Goal: Information Seeking & Learning: Learn about a topic

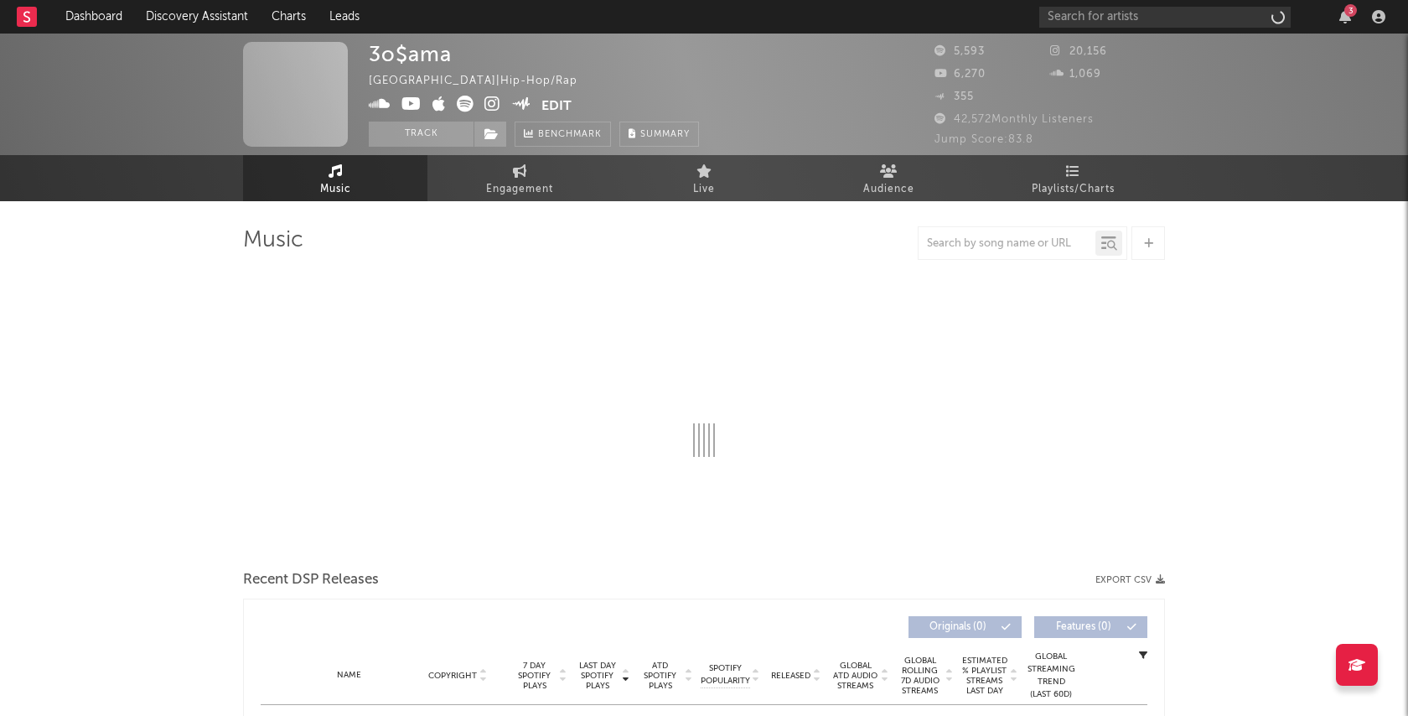
select select "6m"
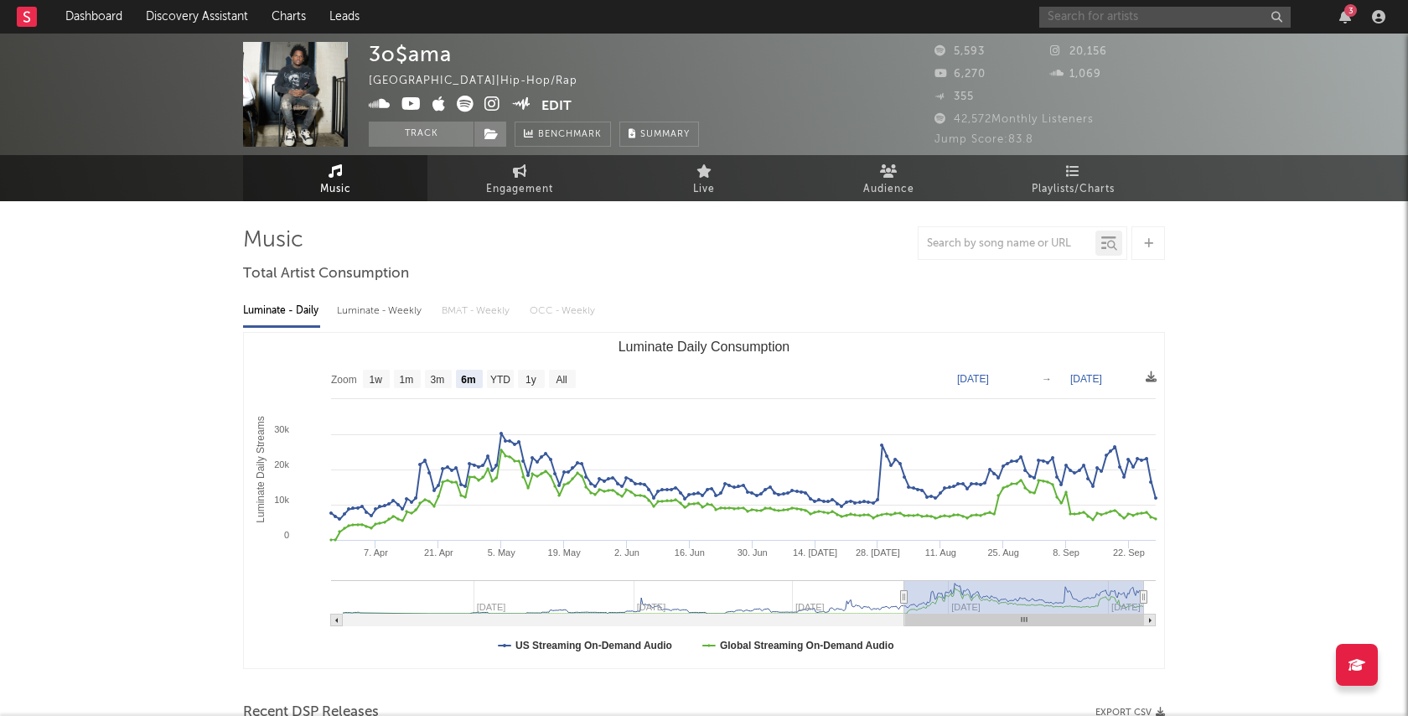
click at [1146, 21] on input "text" at bounding box center [1164, 17] width 251 height 21
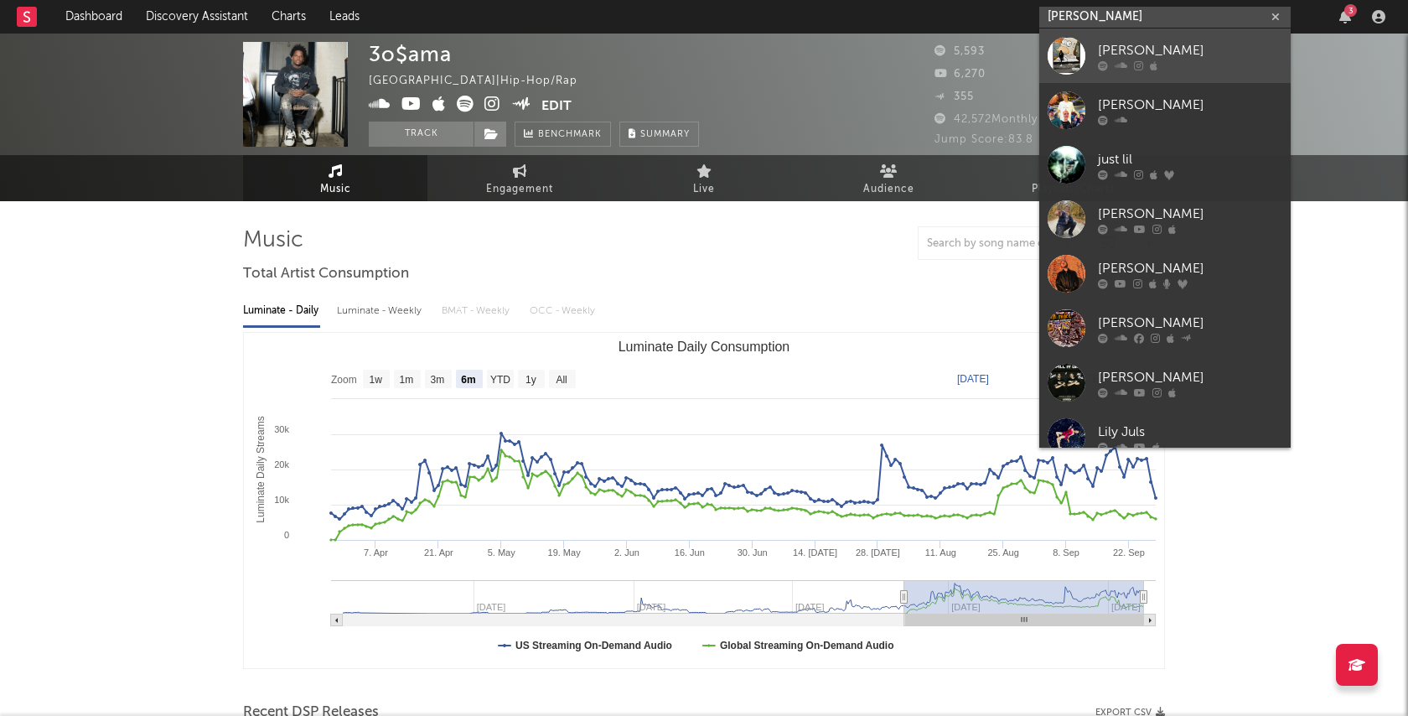
type input "[PERSON_NAME]"
click at [1156, 43] on div "[PERSON_NAME]" at bounding box center [1190, 50] width 184 height 20
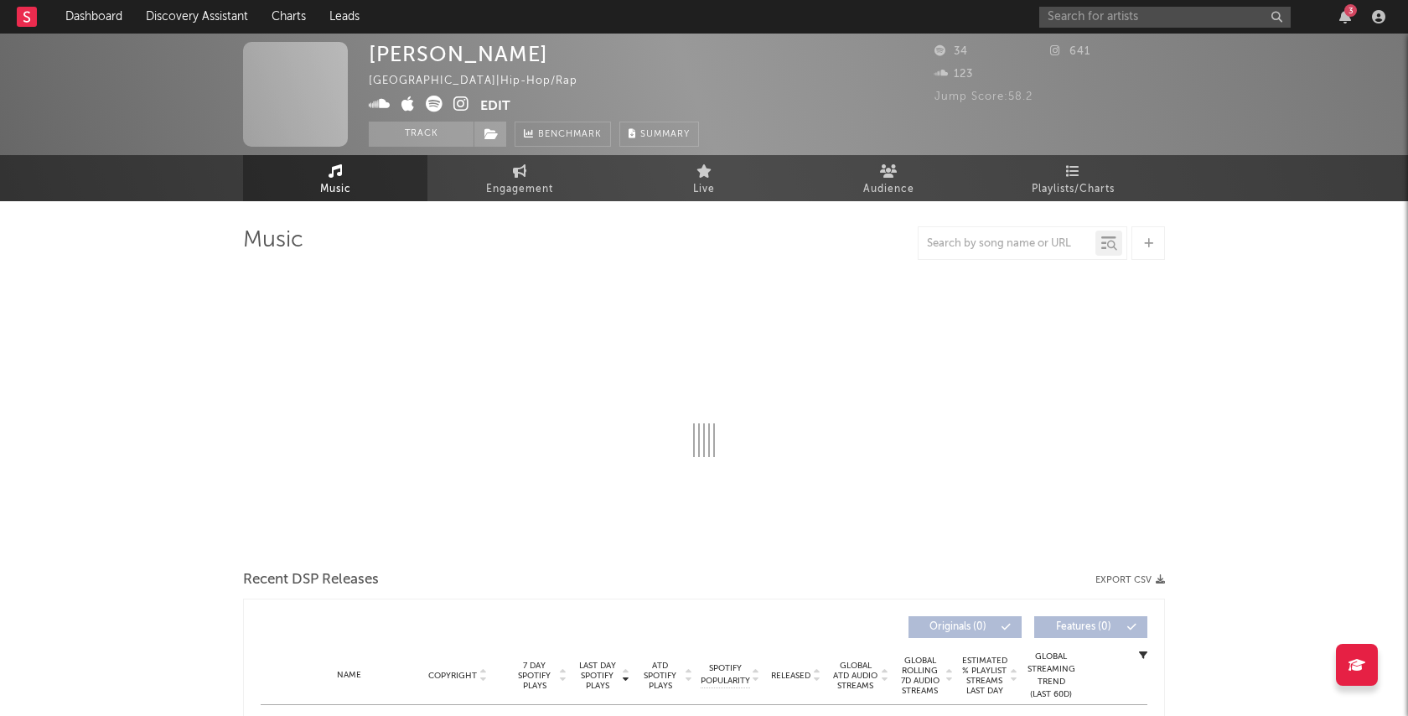
select select "1w"
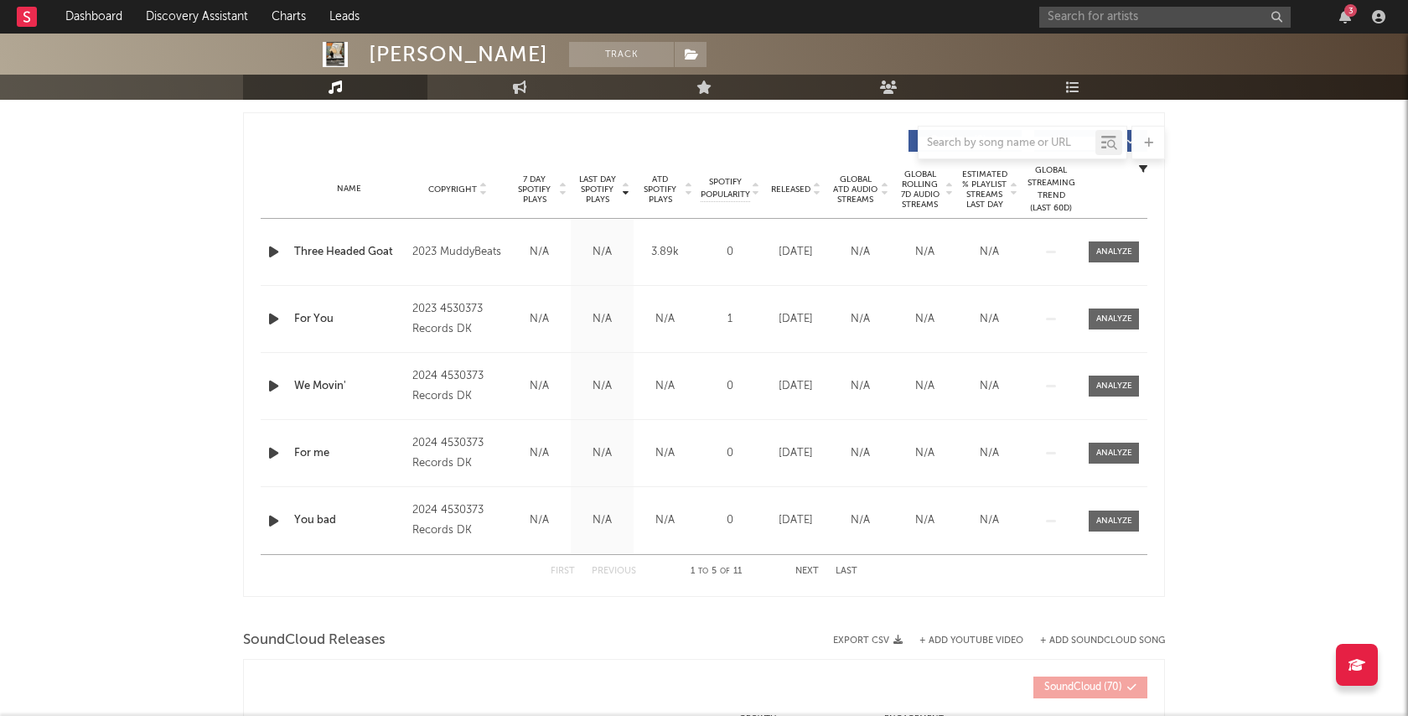
scroll to position [561, 0]
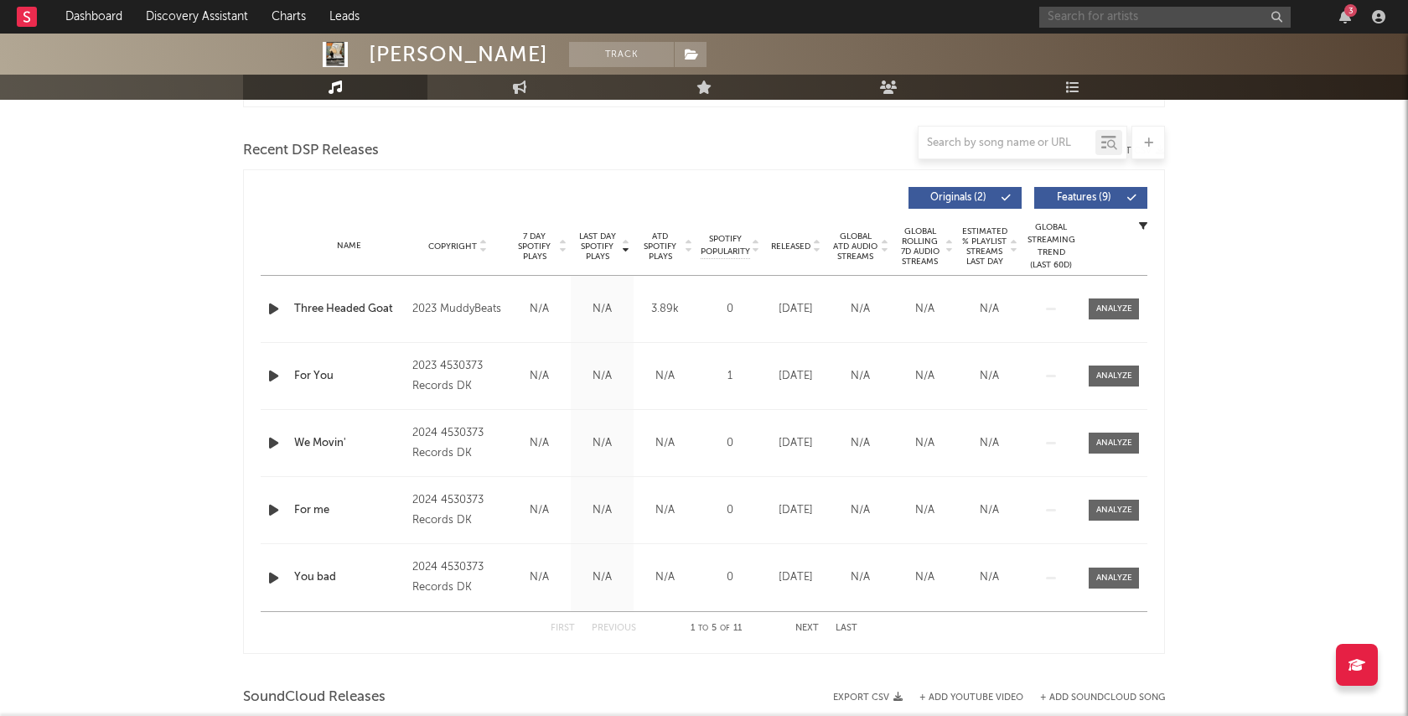
click at [1156, 24] on input "text" at bounding box center [1164, 17] width 251 height 21
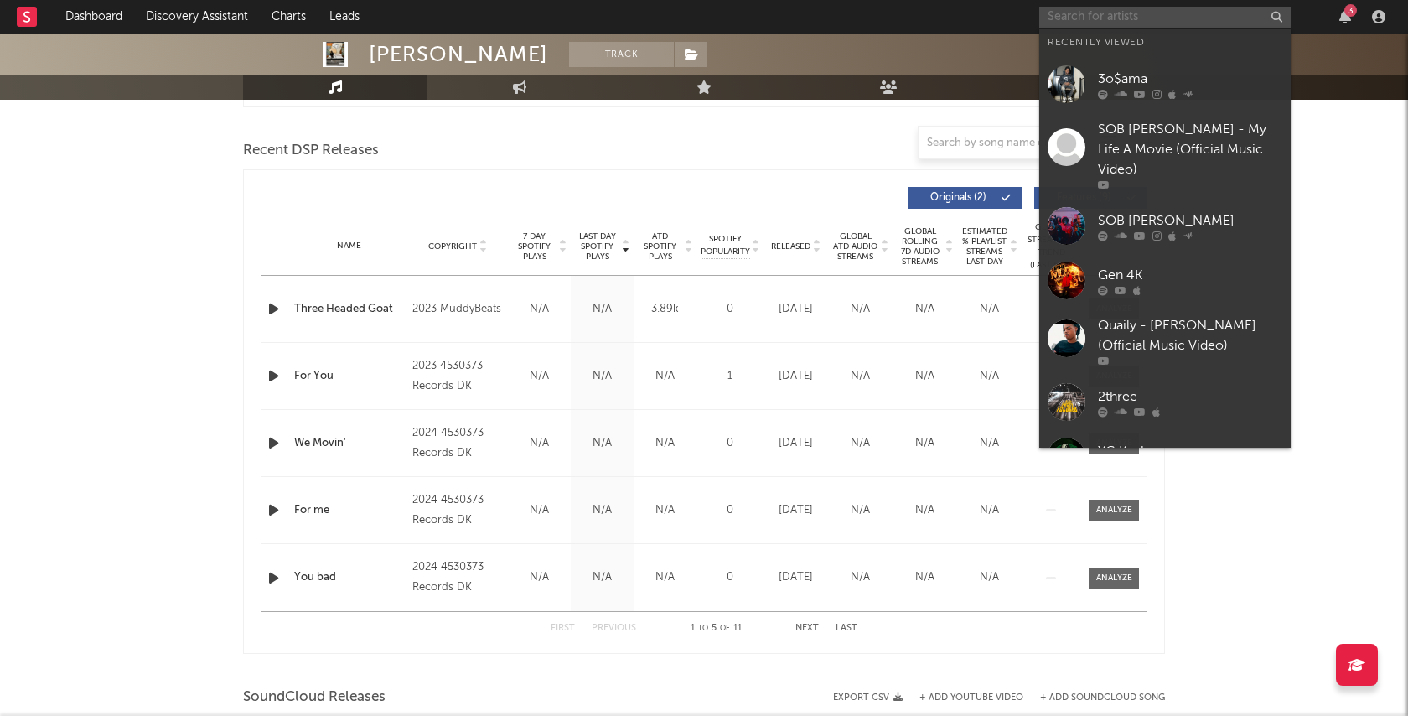
paste input "[URL][DOMAIN_NAME]"
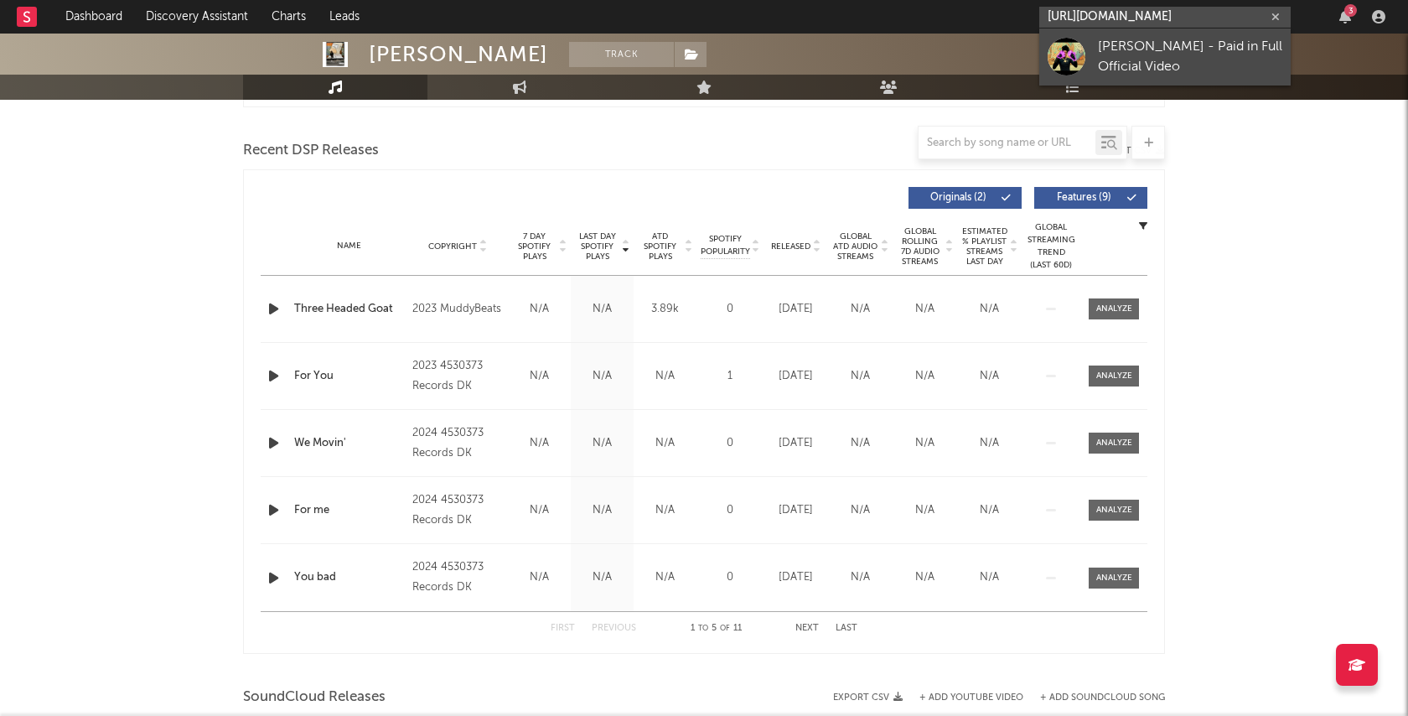
type input "[URL][DOMAIN_NAME]"
click at [1167, 55] on div "[PERSON_NAME] - Paid in Full Official Video" at bounding box center [1190, 57] width 184 height 40
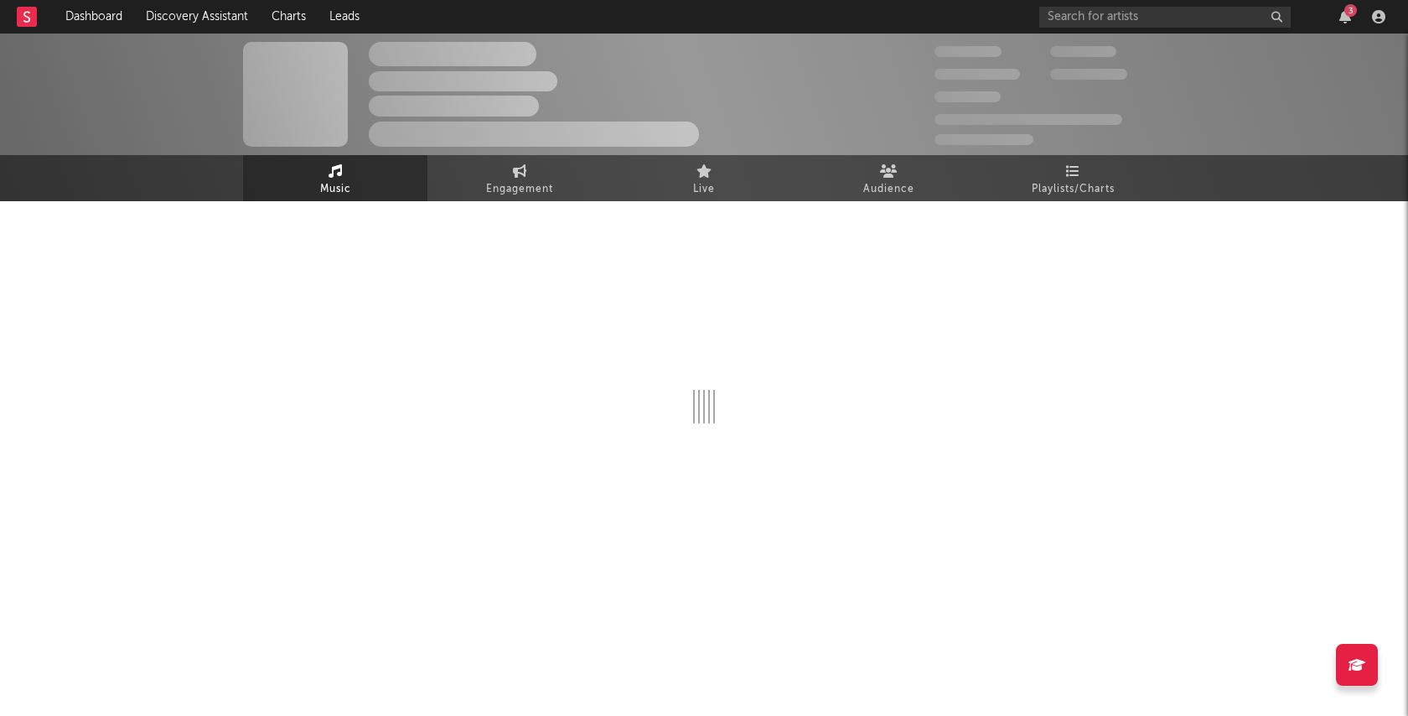
select select "1w"
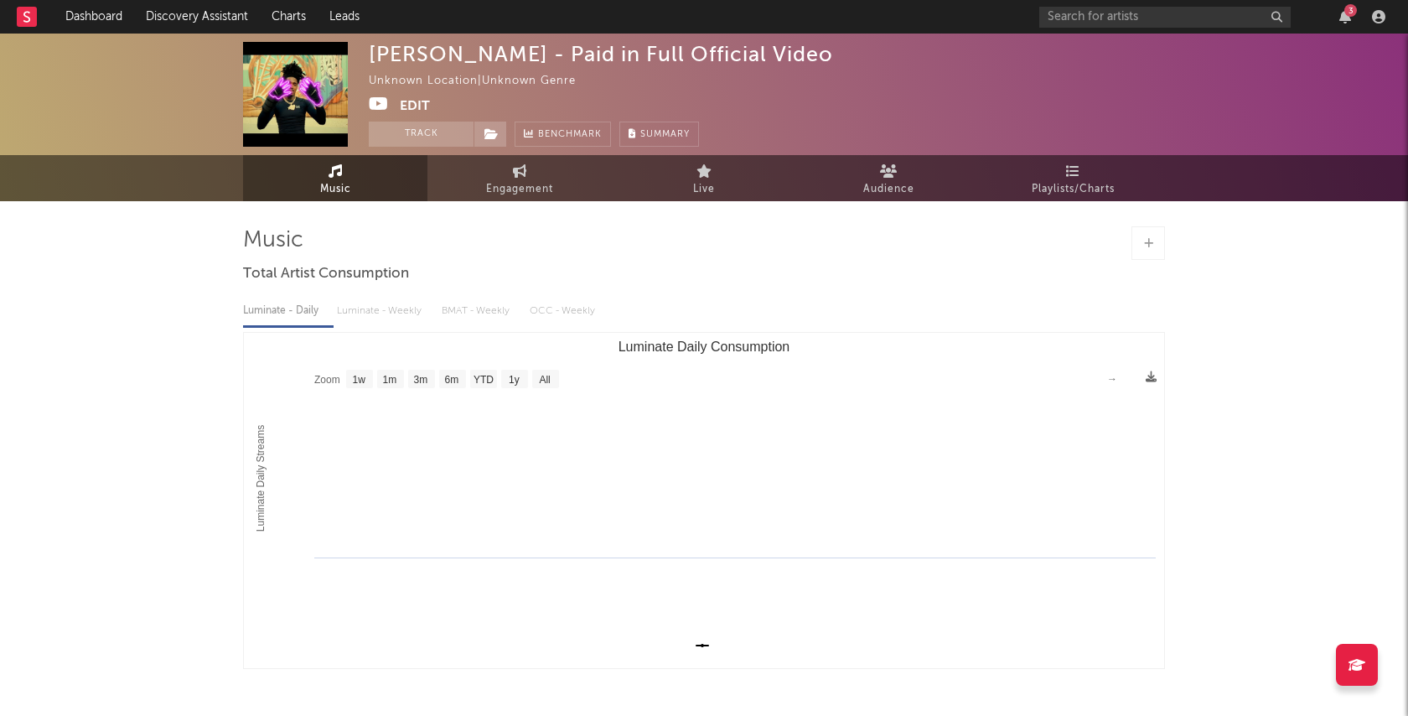
click at [1347, 13] on div "3" at bounding box center [1350, 10] width 13 height 13
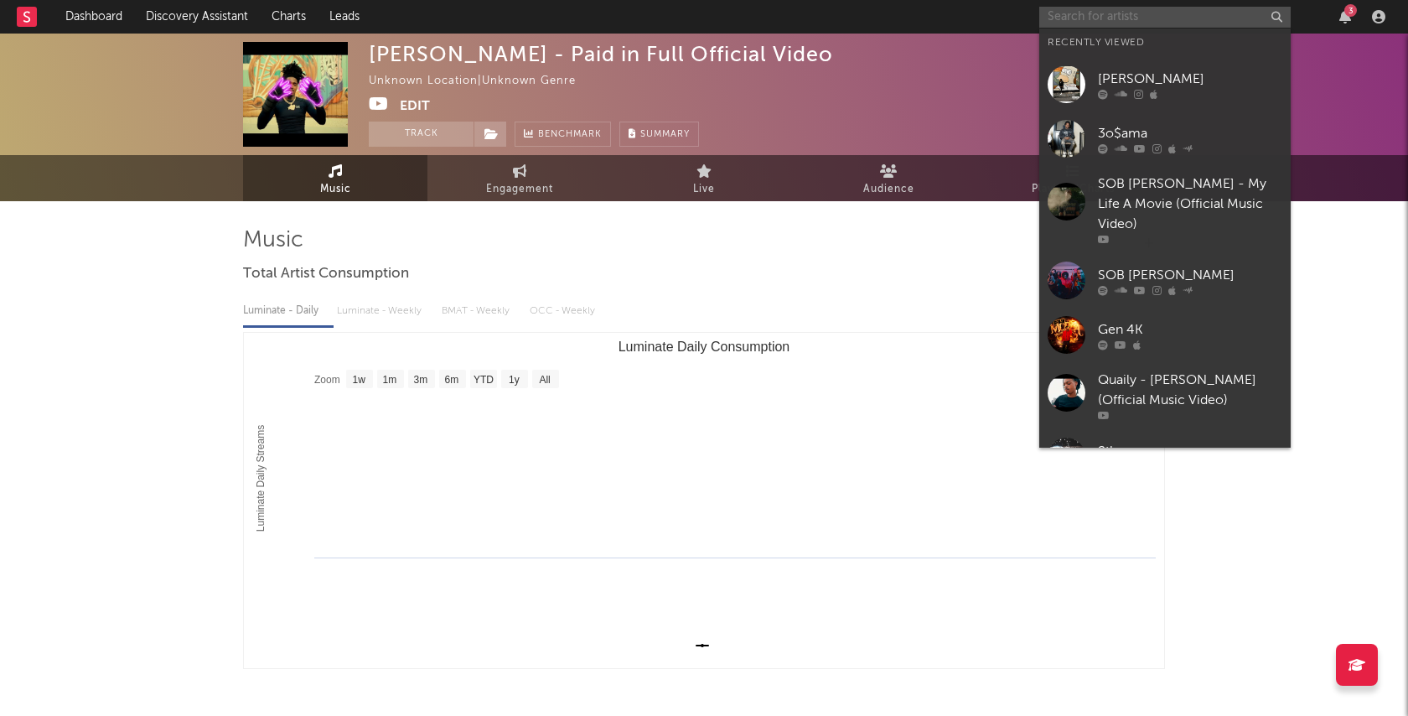
click at [1134, 13] on input "text" at bounding box center [1164, 17] width 251 height 21
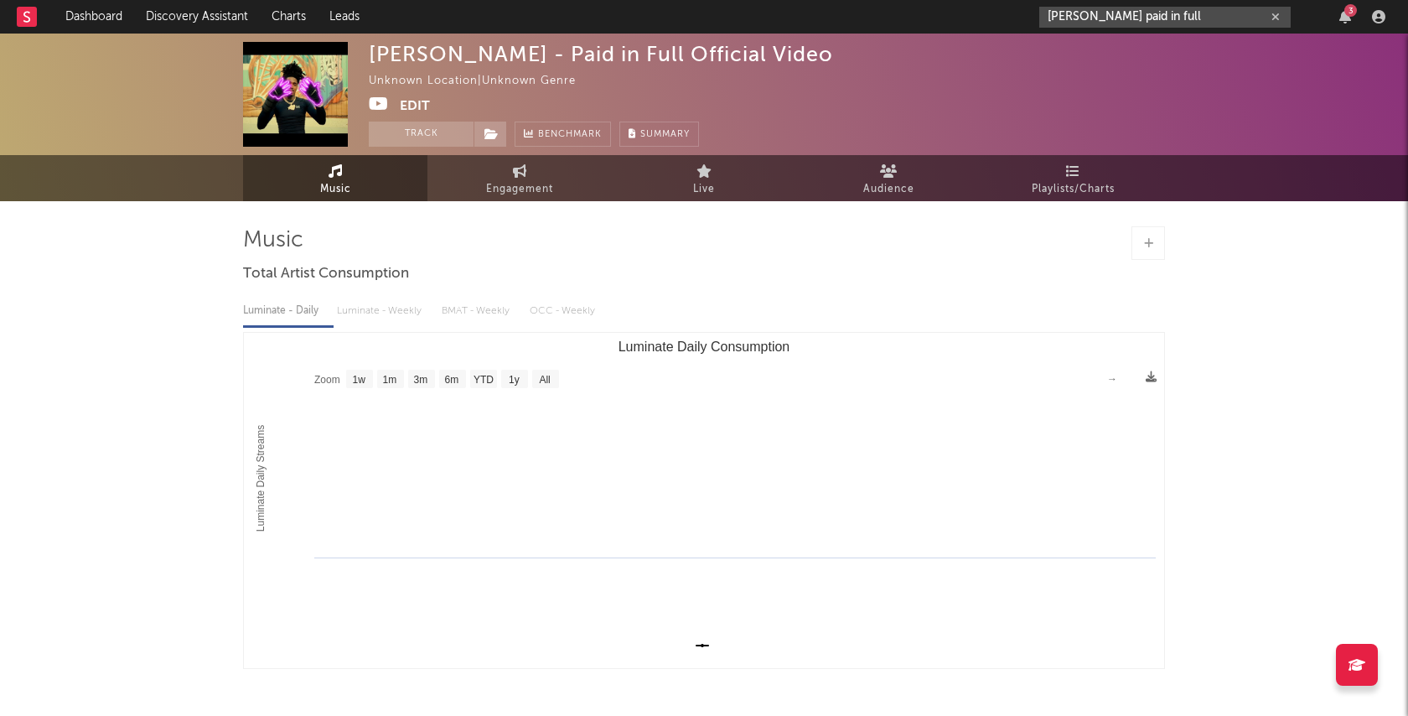
drag, startPoint x: 1163, startPoint y: 17, endPoint x: 1074, endPoint y: 21, distance: 88.9
click at [1074, 21] on input "[PERSON_NAME] paid in full" at bounding box center [1164, 17] width 251 height 21
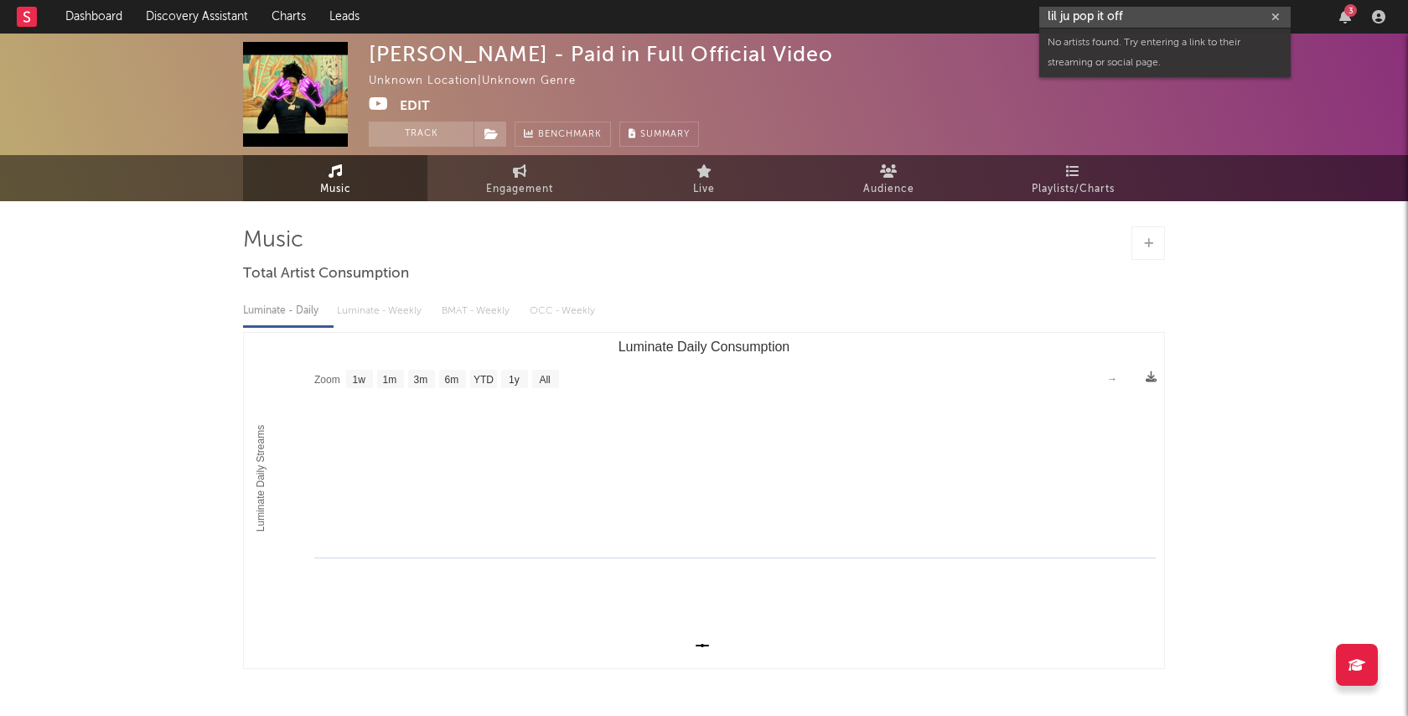
type input "lil ju pop it off"
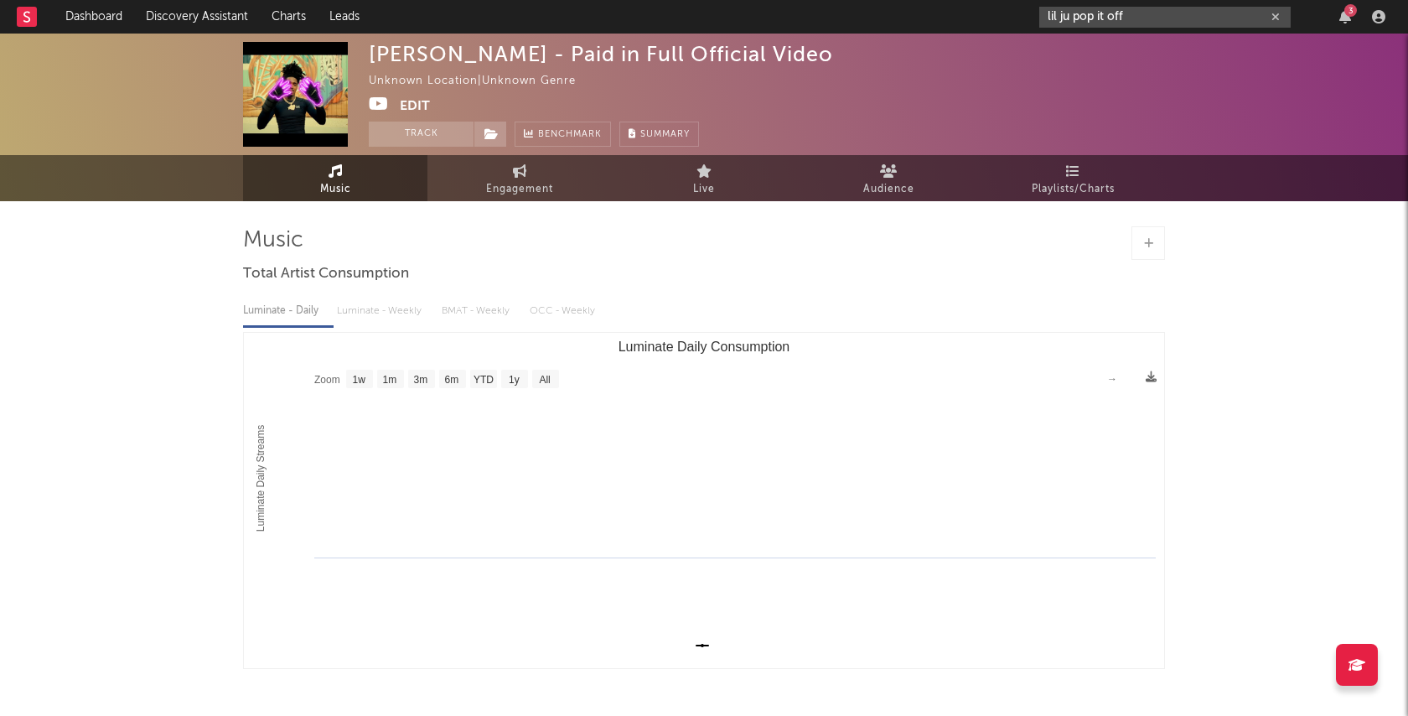
click at [1277, 16] on icon "button" at bounding box center [1275, 17] width 8 height 11
click at [1349, 13] on div "3" at bounding box center [1350, 10] width 13 height 13
click at [979, 21] on nav "Dashboard Discovery Assistant Charts Leads 3" at bounding box center [704, 17] width 1408 height 34
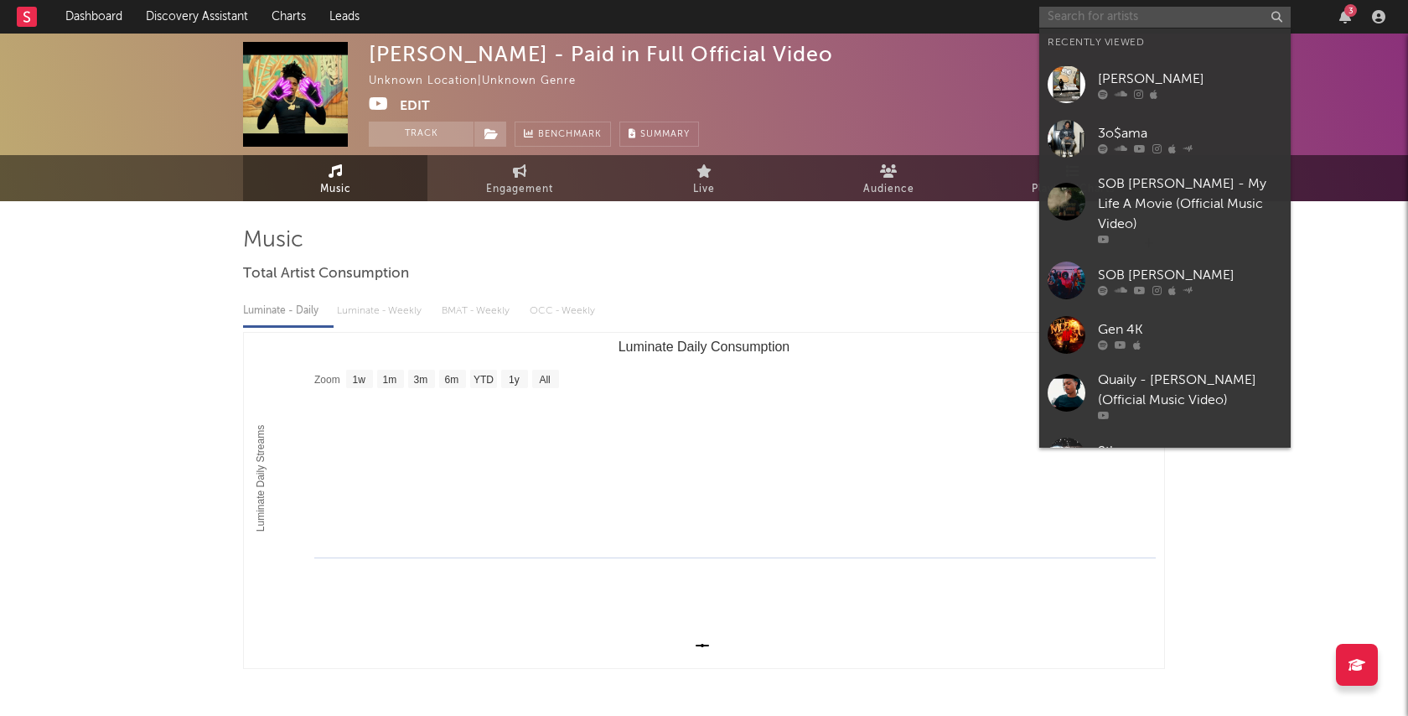
click at [1179, 23] on input "text" at bounding box center [1164, 17] width 251 height 21
paste input "[URL][DOMAIN_NAME]"
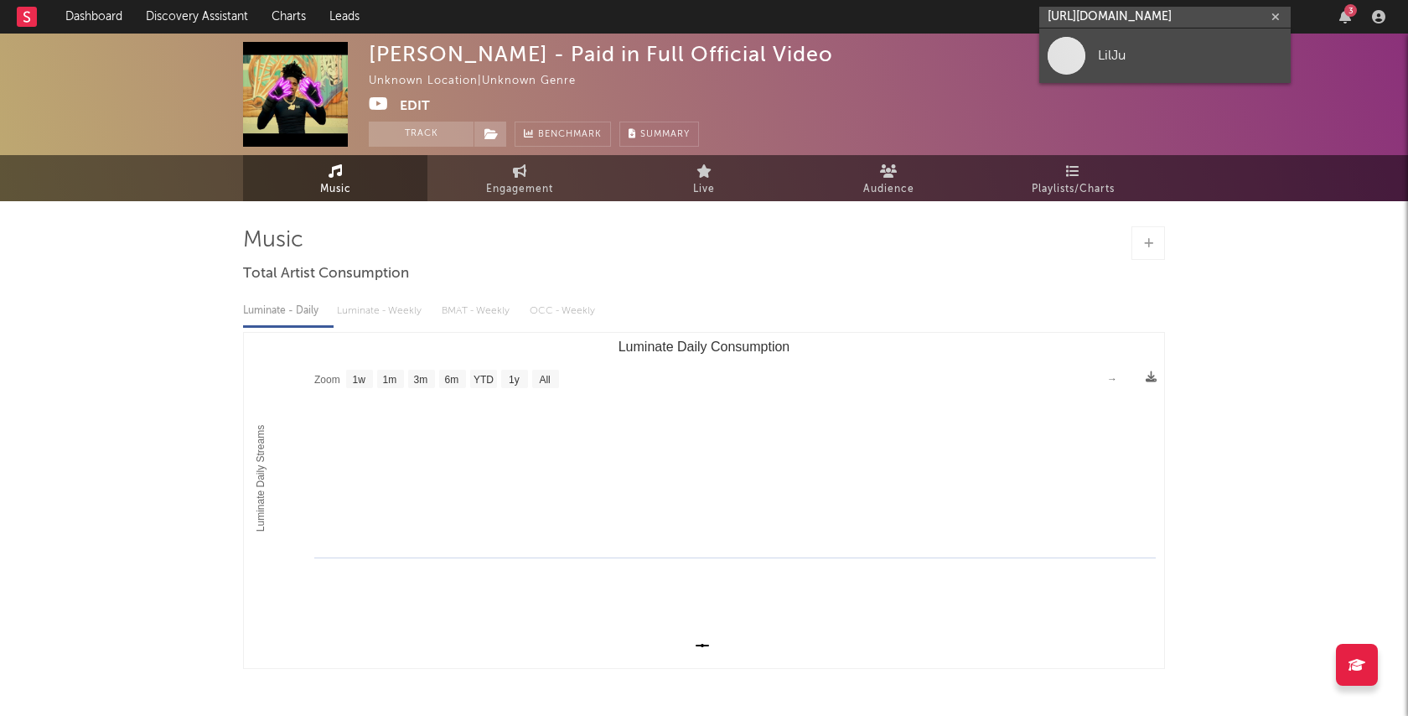
type input "[URL][DOMAIN_NAME]"
click at [1174, 63] on div "LilJu" at bounding box center [1190, 55] width 184 height 20
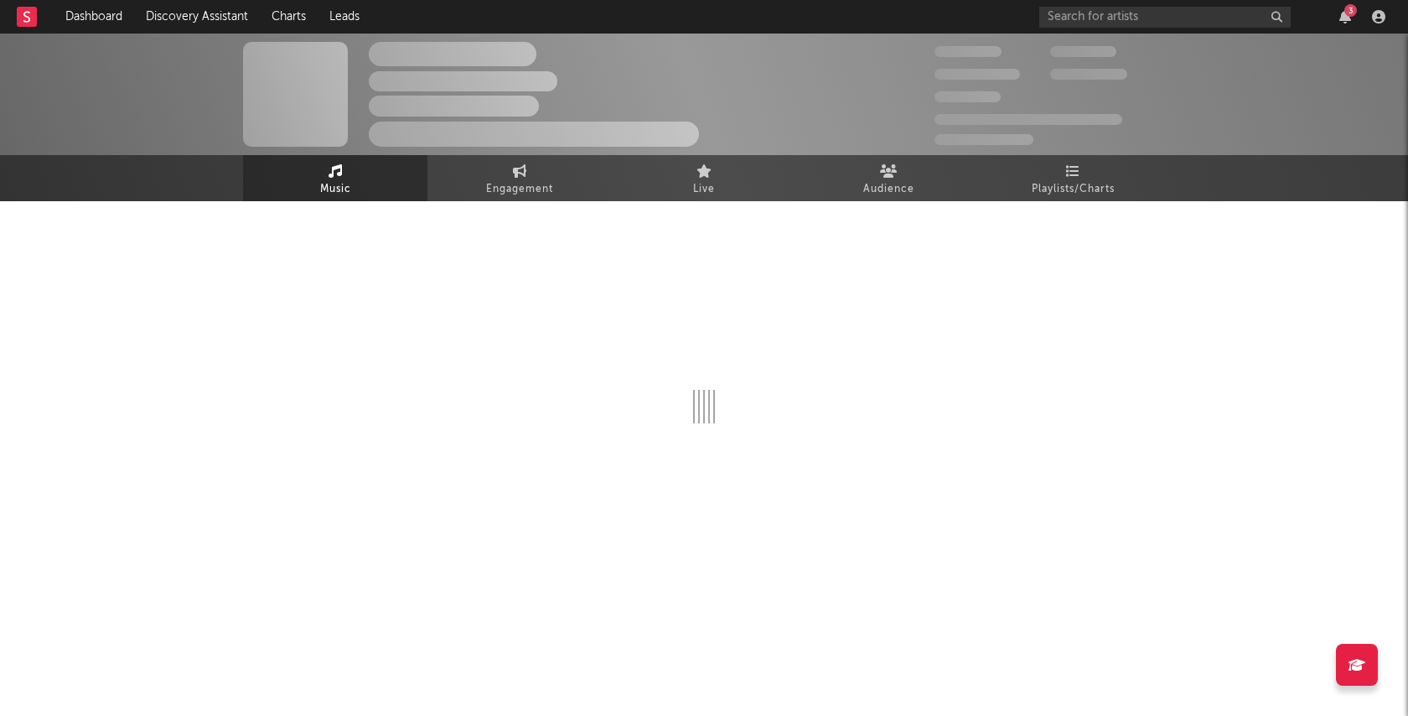
select select "1w"
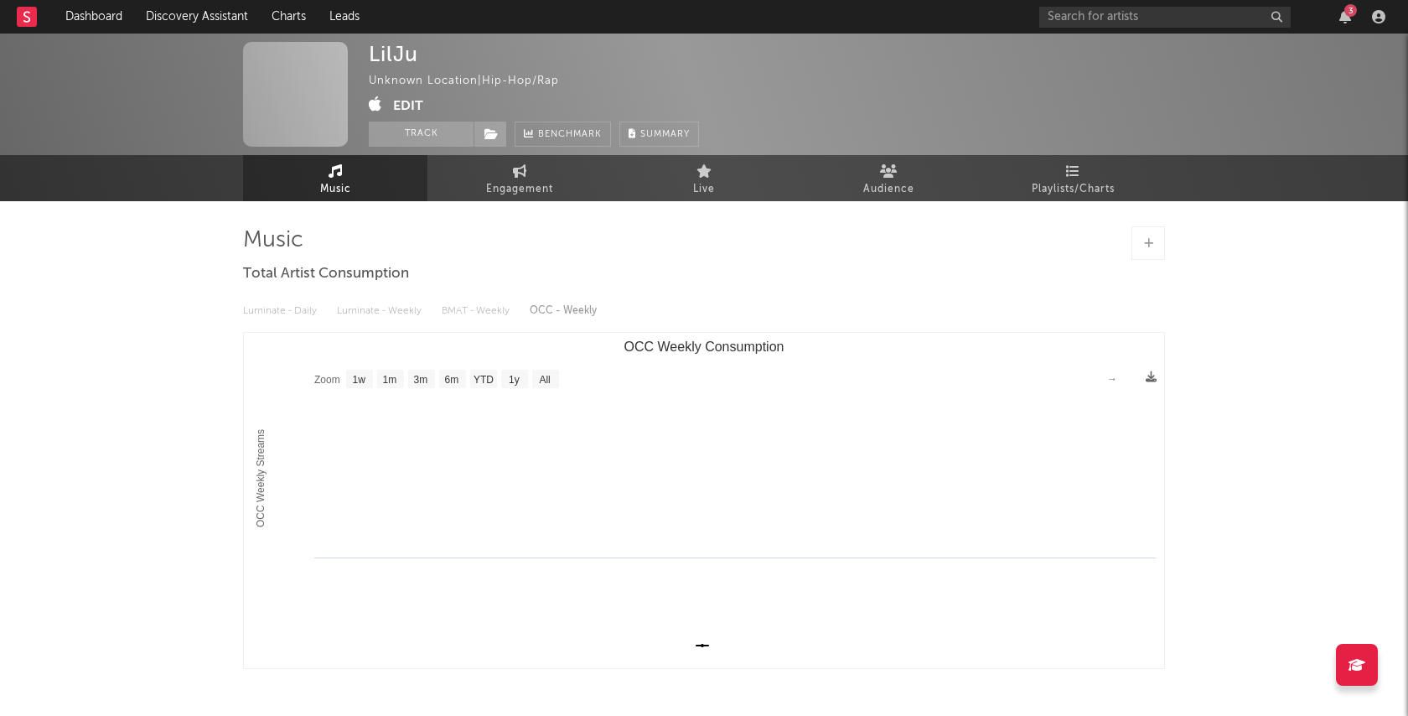
click at [780, 111] on div "LilJu Unknown Location | Hip-Hop/Rap Edit Track Benchmark Summary" at bounding box center [641, 94] width 545 height 105
click at [509, 168] on link "Engagement" at bounding box center [519, 178] width 184 height 46
select select "1w"
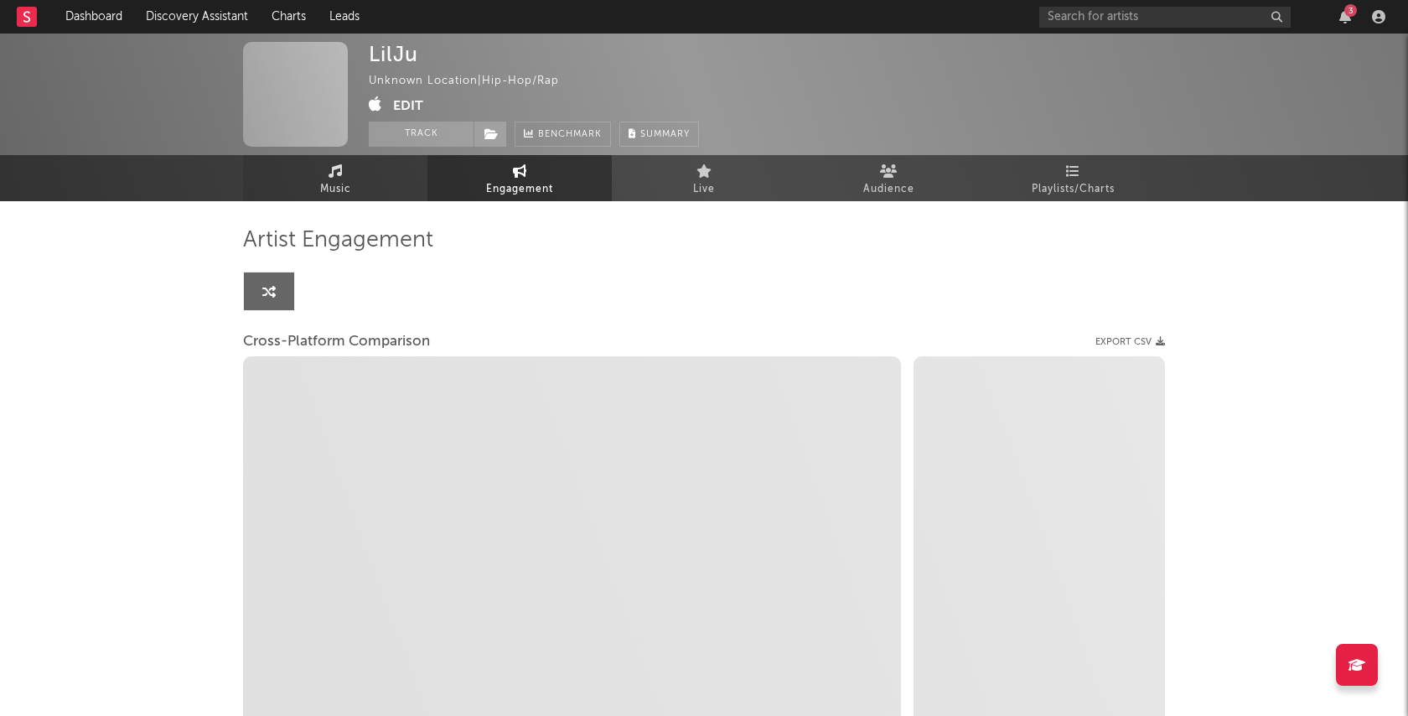
select select "1w"
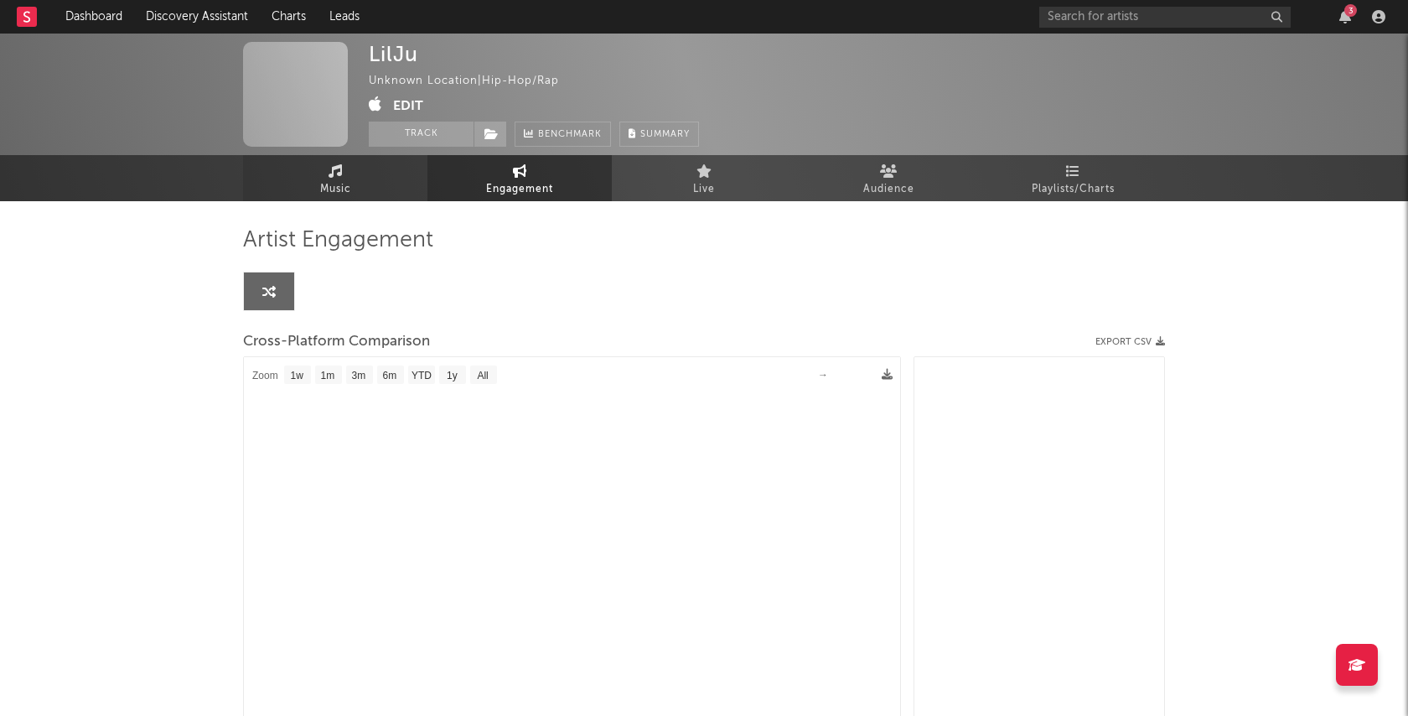
click at [334, 173] on icon at bounding box center [336, 170] width 14 height 13
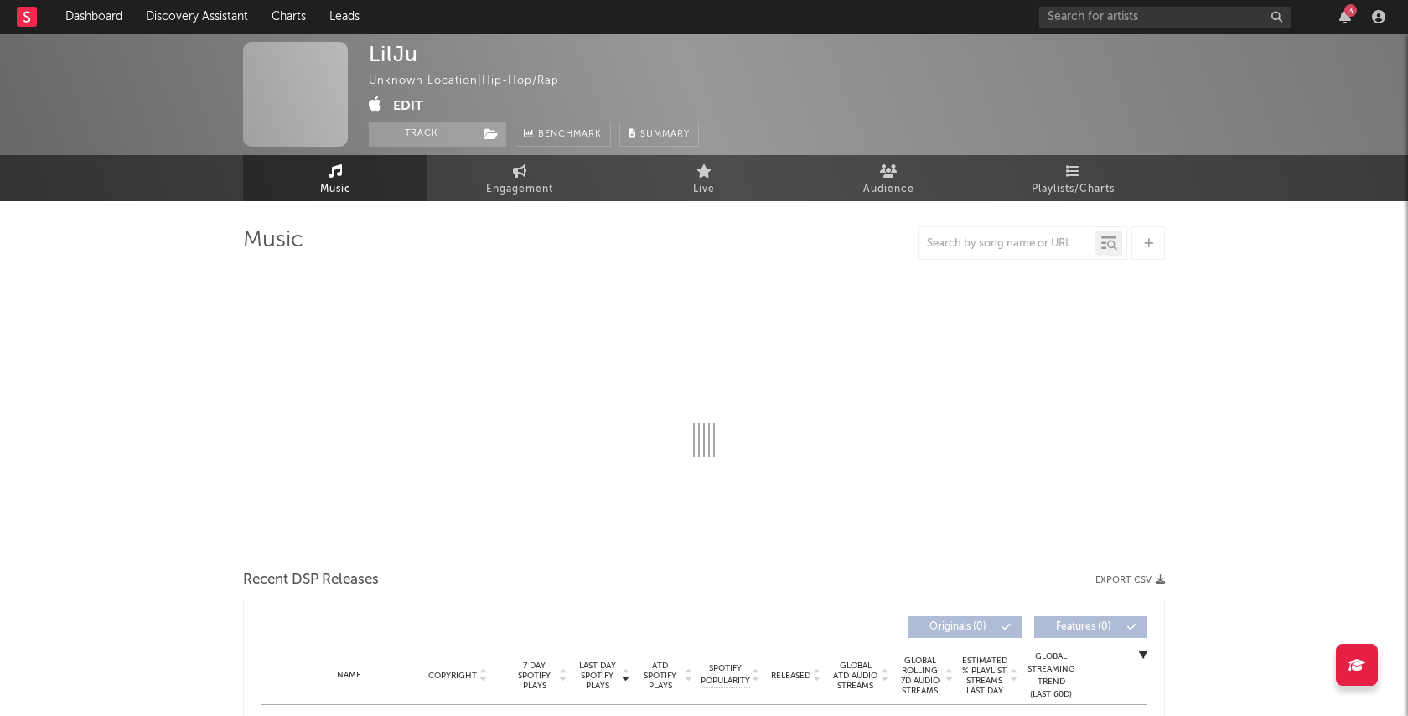
click at [334, 173] on icon at bounding box center [336, 170] width 14 height 13
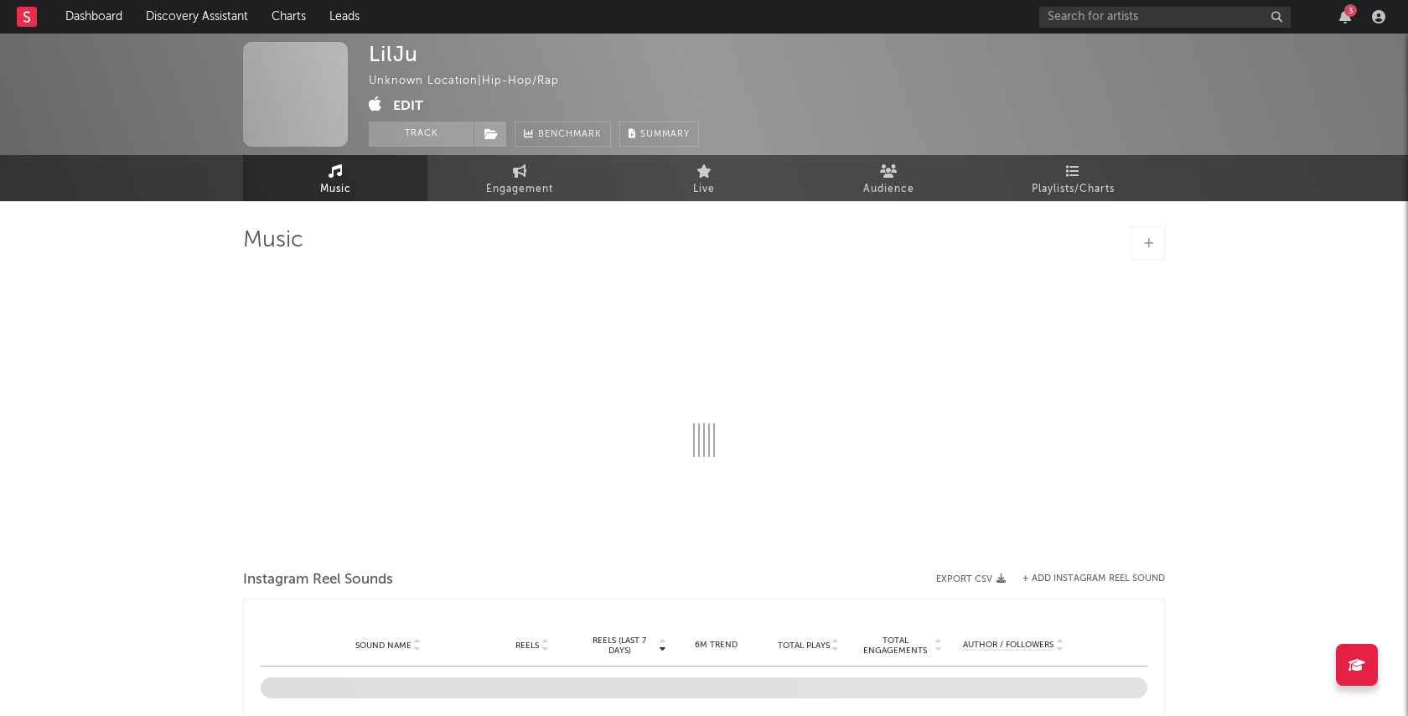
select select "1w"
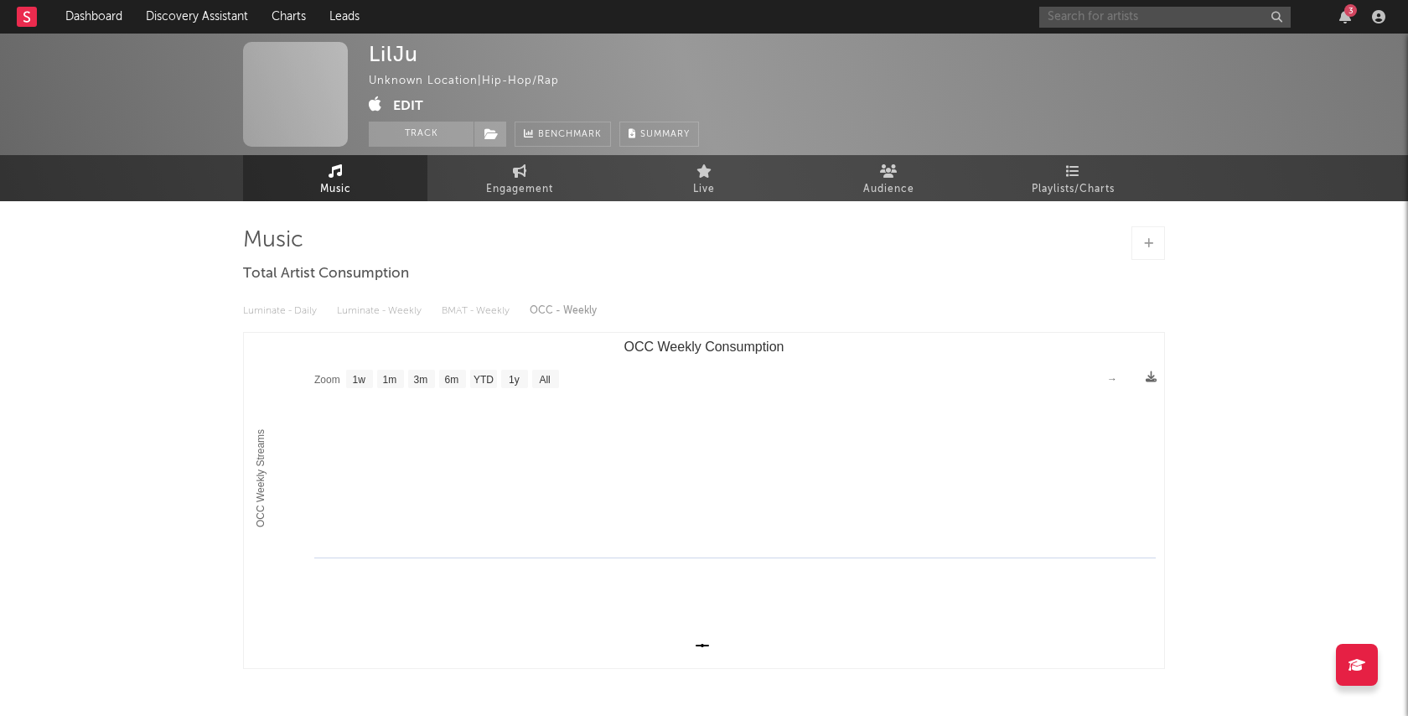
click at [1069, 10] on input "text" at bounding box center [1164, 17] width 251 height 21
